Goal: Find specific page/section: Find specific page/section

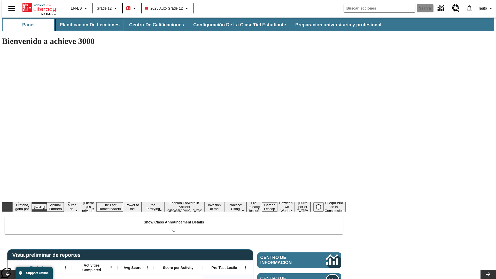
click at [87, 25] on button "Planificación de lecciones" at bounding box center [89, 25] width 69 height 12
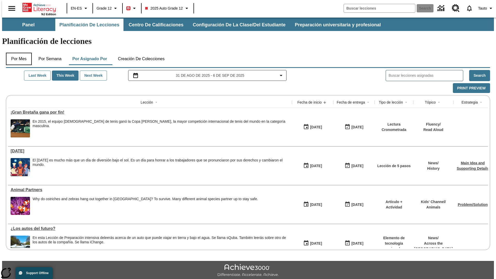
click at [17, 53] on button "Por mes" at bounding box center [19, 59] width 26 height 12
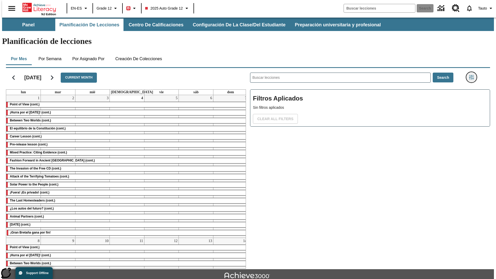
click at [473, 75] on icon "Menú lateral de filtros" at bounding box center [471, 77] width 5 height 5
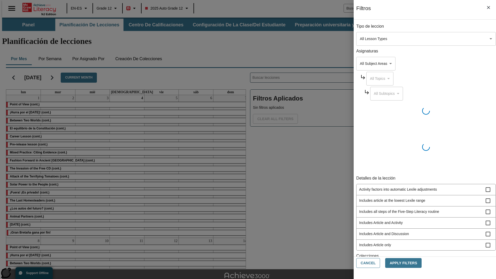
click at [372, 39] on body "Saltar al contenido principal NJ Edition EN-ES Grade 12 B 2025 Auto Grade 12 Se…" at bounding box center [248, 160] width 492 height 285
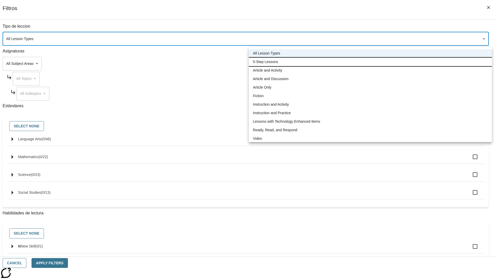
click at [370, 62] on li "5-Step Lessons" at bounding box center [370, 62] width 243 height 9
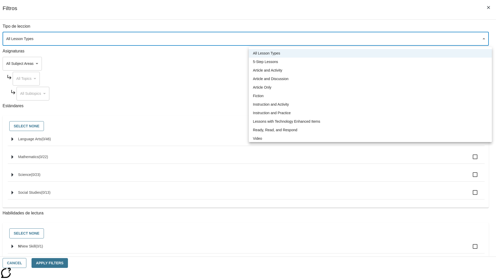
type input "1"
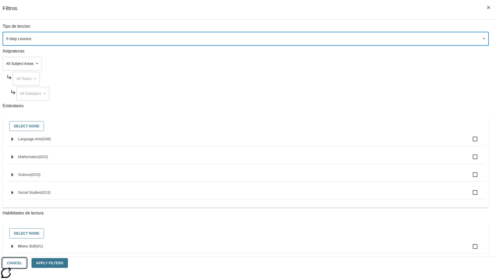
click at [26, 263] on button "Cancel" at bounding box center [15, 263] width 24 height 10
click at [473, 75] on icon "Menú lateral de filtros" at bounding box center [471, 77] width 5 height 5
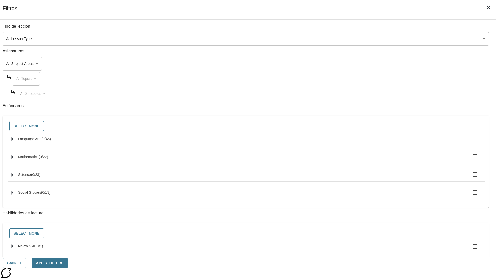
click at [372, 39] on body "Saltar al contenido principal NJ Edition EN-ES Grade 12 B 2025 Auto Grade 12 Se…" at bounding box center [248, 160] width 492 height 285
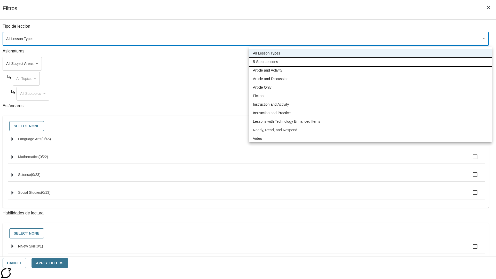
click at [370, 62] on li "5-Step Lessons" at bounding box center [370, 62] width 243 height 9
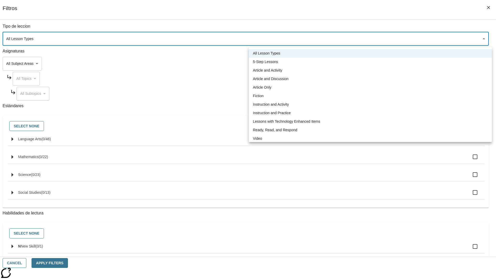
type input "1"
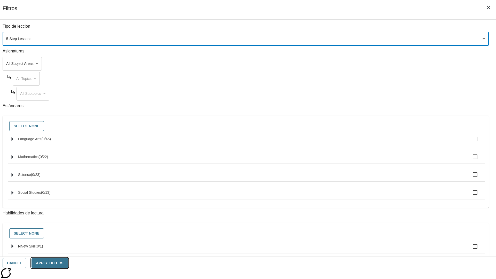
click at [68, 263] on button "Apply Filters" at bounding box center [50, 263] width 36 height 10
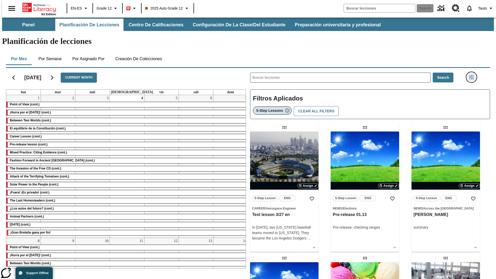
click at [473, 75] on icon "Menú lateral de filtros" at bounding box center [471, 77] width 5 height 5
